Goal: Information Seeking & Learning: Learn about a topic

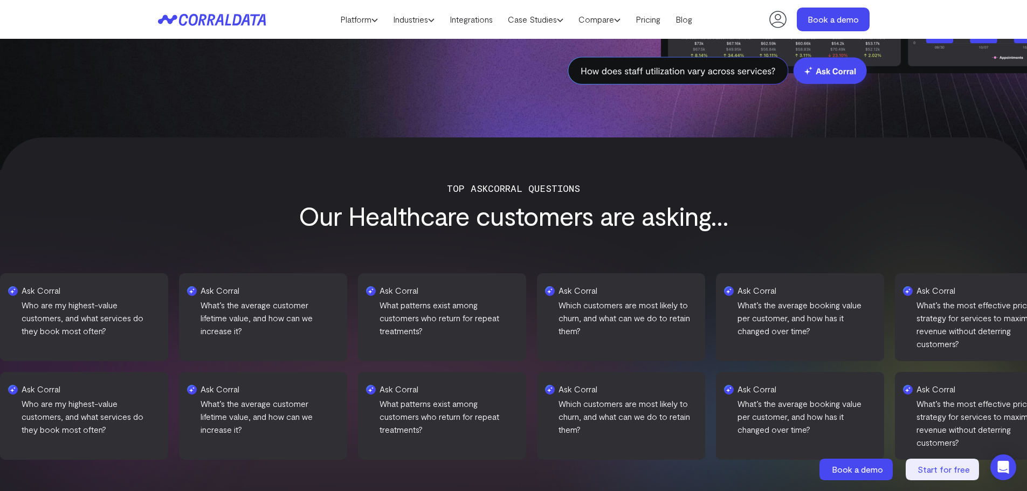
scroll to position [408, 0]
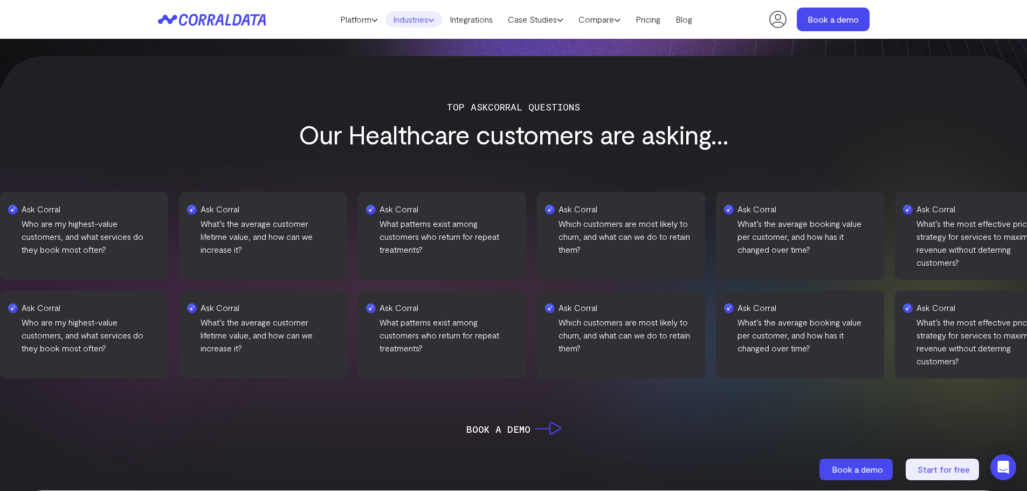
click at [395, 21] on link "Industries" at bounding box center [413, 19] width 57 height 16
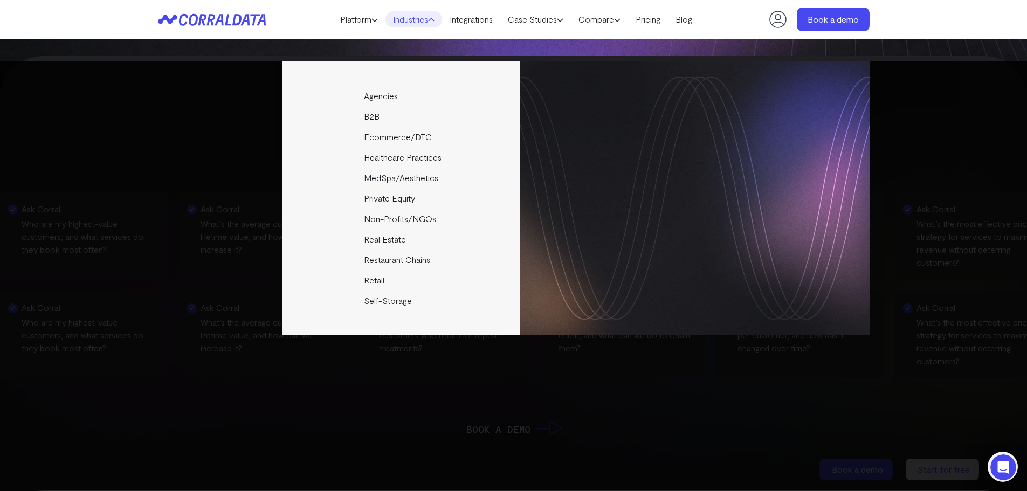
click at [184, 175] on div "Agencies Help your clients become data driven faster through seamless reporting…" at bounding box center [513, 198] width 711 height 274
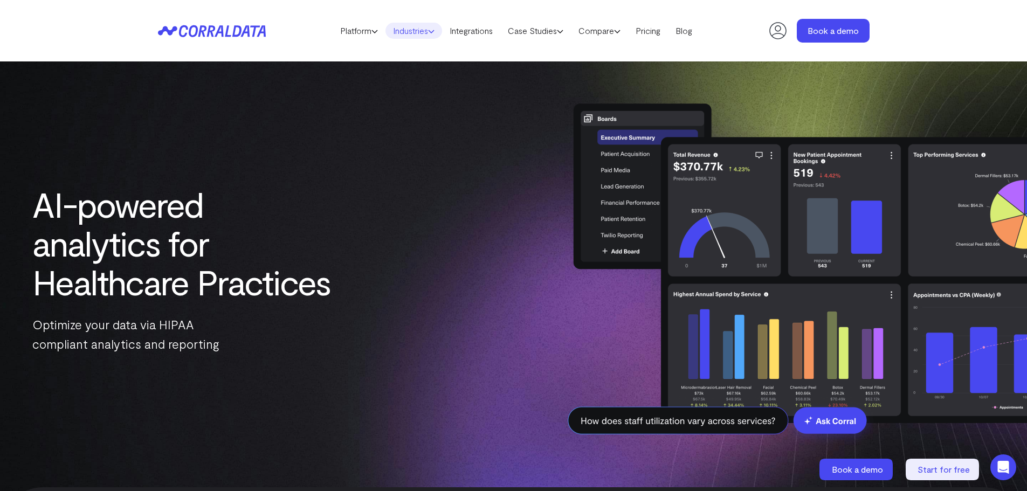
click at [395, 32] on link "Industries" at bounding box center [413, 31] width 57 height 16
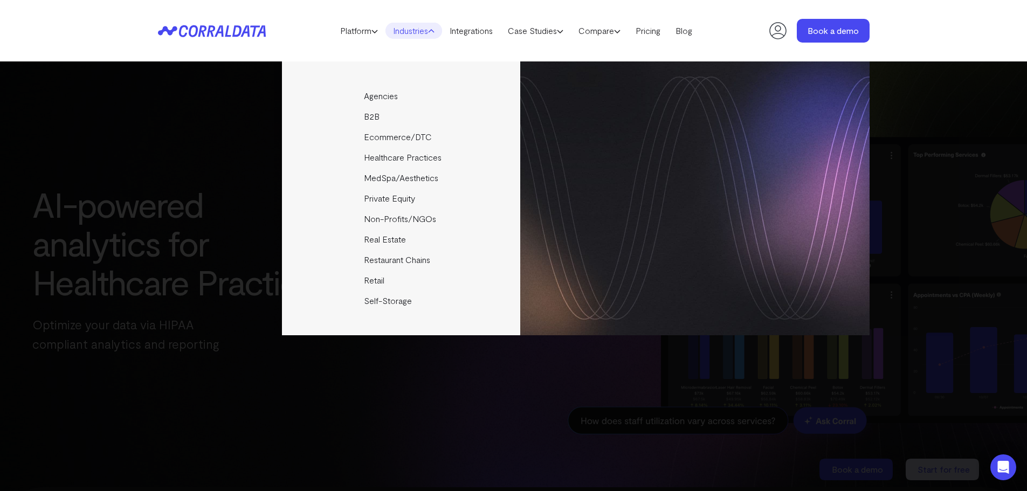
click at [113, 203] on div "Agencies Help your clients become data driven faster through seamless reporting…" at bounding box center [513, 275] width 1027 height 429
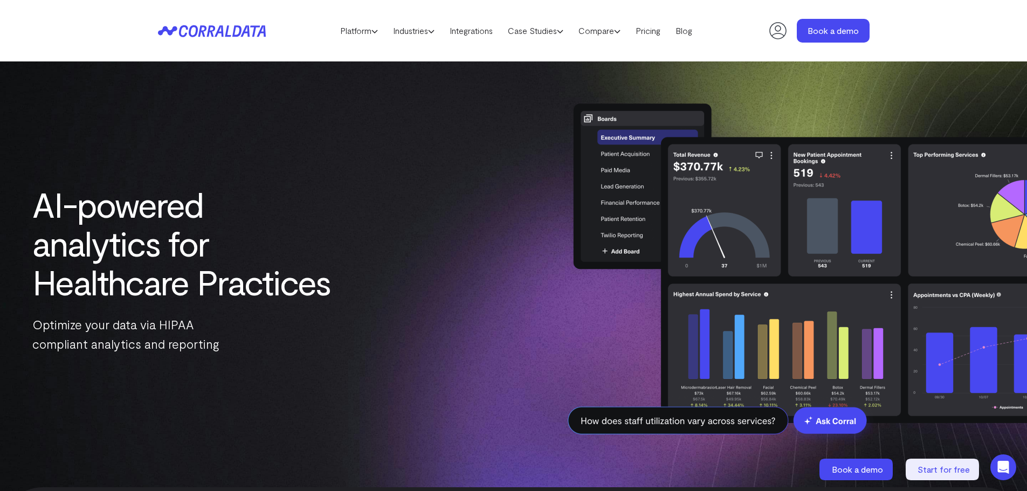
click at [218, 19] on header "Platform AI Reporting Use AI to effortlessly answer any business questions from…" at bounding box center [513, 30] width 711 height 61
click at [218, 29] on icon at bounding box center [204, 31] width 52 height 12
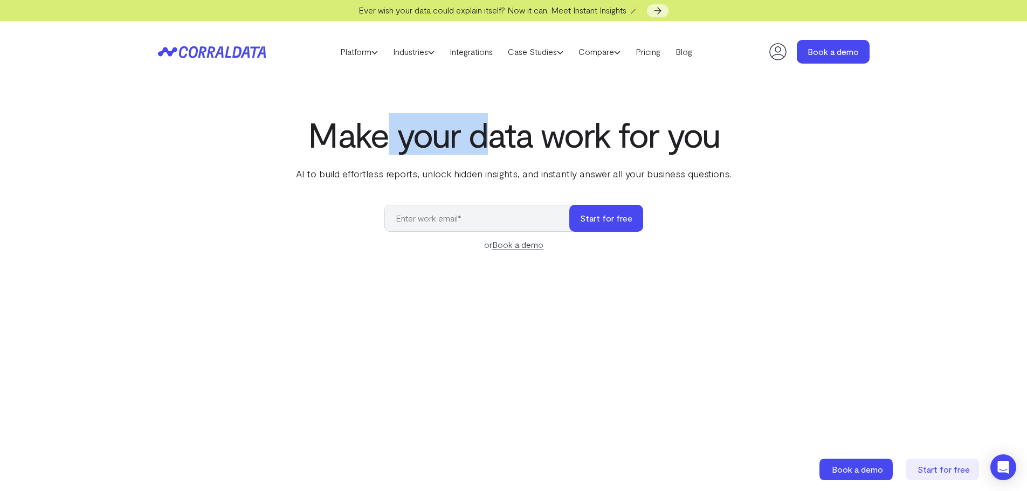
drag, startPoint x: 421, startPoint y: 128, endPoint x: 492, endPoint y: 134, distance: 70.8
click at [492, 134] on h1 "Make your data work for you" at bounding box center [514, 134] width 440 height 39
